Goal: Task Accomplishment & Management: Use online tool/utility

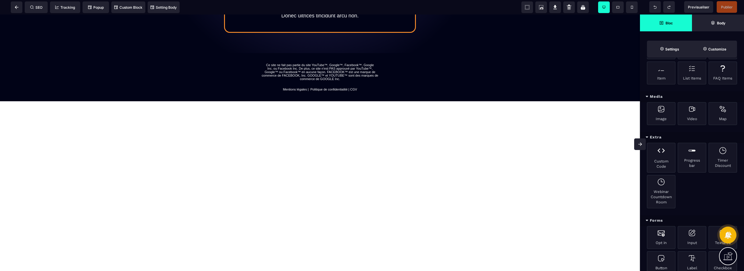
scroll to position [613, 0]
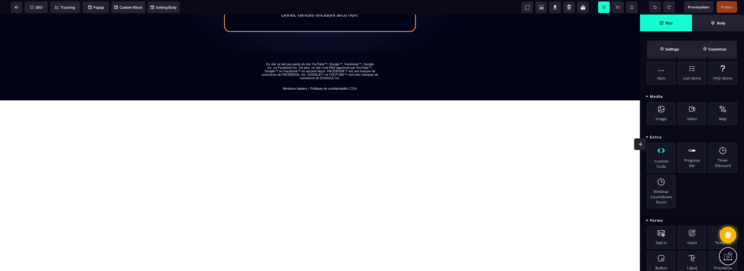
click at [661, 161] on div "Custom Code" at bounding box center [661, 158] width 28 height 30
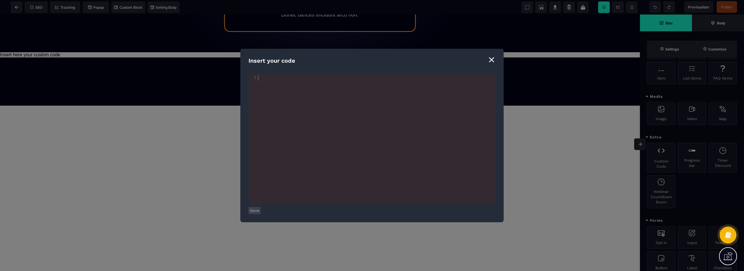
click at [261, 77] on pre "​" at bounding box center [377, 78] width 241 height 6
click at [492, 61] on div "⨯" at bounding box center [491, 59] width 8 height 11
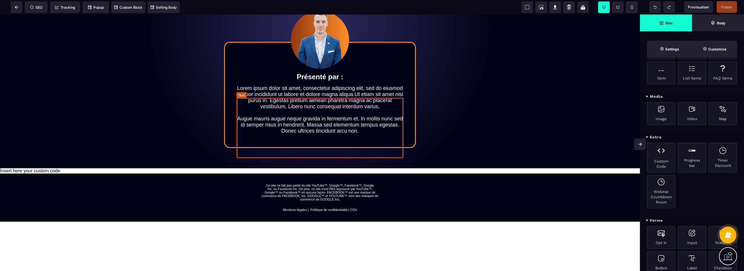
scroll to position [490, 0]
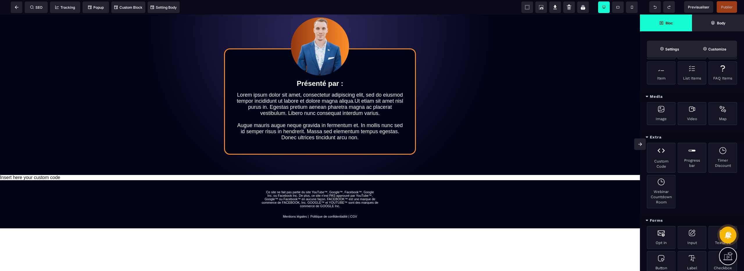
click at [165, 180] on div "Insert here your custom code" at bounding box center [320, 177] width 640 height 5
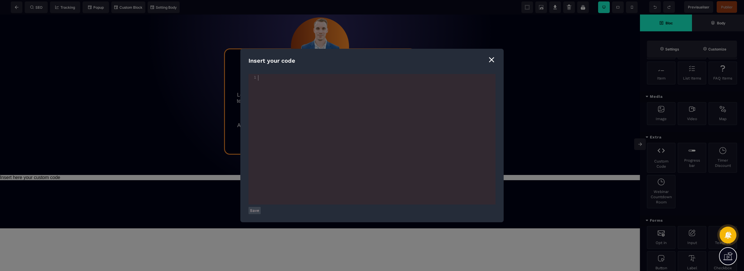
click at [275, 76] on pre "​" at bounding box center [377, 78] width 241 height 6
click at [493, 61] on div "⨯" at bounding box center [491, 59] width 8 height 11
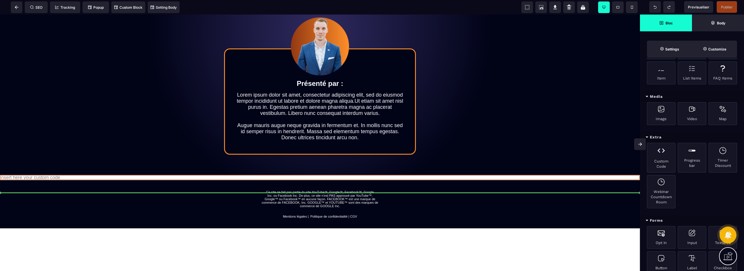
drag, startPoint x: 200, startPoint y: 195, endPoint x: 197, endPoint y: 195, distance: 3.0
click at [197, 195] on div "🔴 étude de cas : infopreneur, coach, formateur Résultat du rêve X - LA PROBABIL…" at bounding box center [320, 37] width 640 height 1024
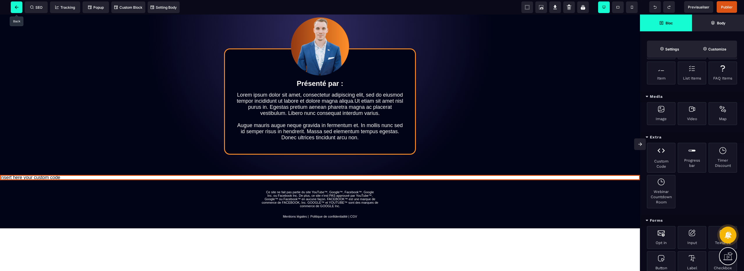
click at [16, 7] on icon at bounding box center [17, 7] width 4 height 3
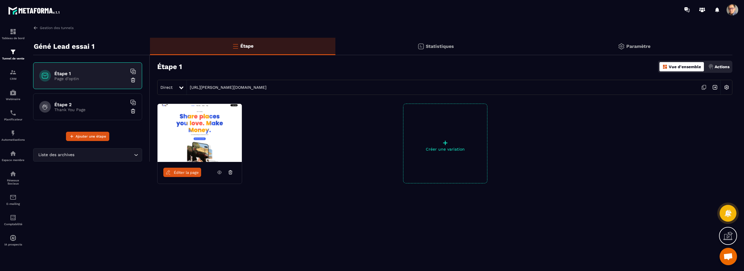
click at [191, 118] on img at bounding box center [199, 133] width 84 height 58
click at [184, 174] on span "Éditer la page" at bounding box center [186, 173] width 25 height 4
